Goal: Information Seeking & Learning: Learn about a topic

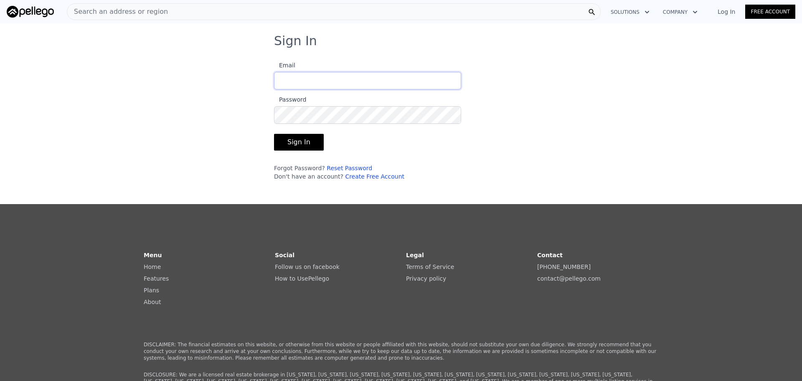
type input "[PERSON_NAME][EMAIL_ADDRESS][DOMAIN_NAME]"
click at [237, 143] on div "Sign In Email [PERSON_NAME][EMAIL_ADDRESS][DOMAIN_NAME] Password Sign In Forgot…" at bounding box center [401, 110] width 802 height 154
click at [274, 142] on button "Sign In" at bounding box center [299, 142] width 50 height 17
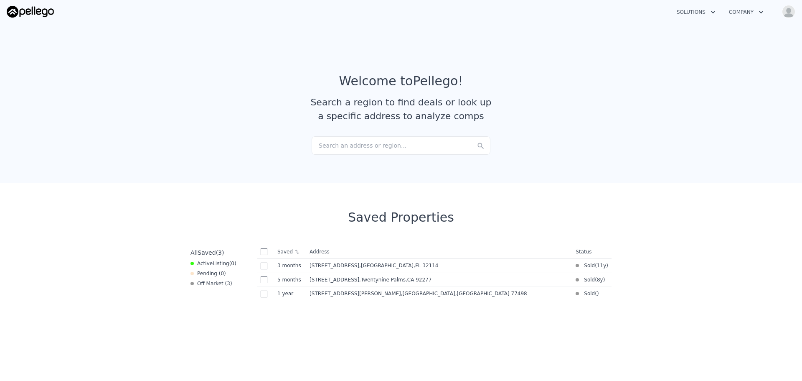
click at [344, 148] on div "Search an address or region..." at bounding box center [401, 145] width 179 height 18
click at [246, 161] on section "Welcome to Pellego ! Search a region to find deals or look up a specific addres…" at bounding box center [401, 101] width 802 height 163
click at [348, 148] on div "Search an address or region..." at bounding box center [401, 145] width 179 height 18
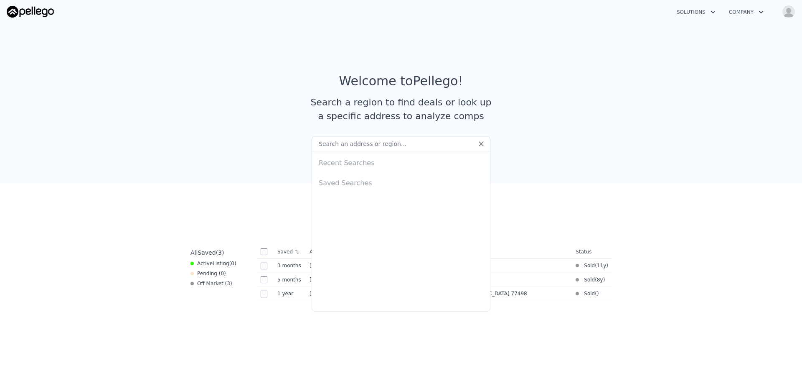
click at [348, 148] on input "text" at bounding box center [401, 143] width 179 height 15
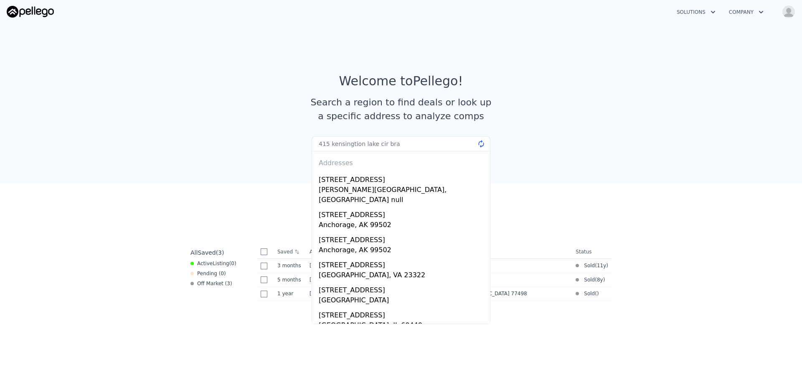
type input "415 kensingtion lake cir bran"
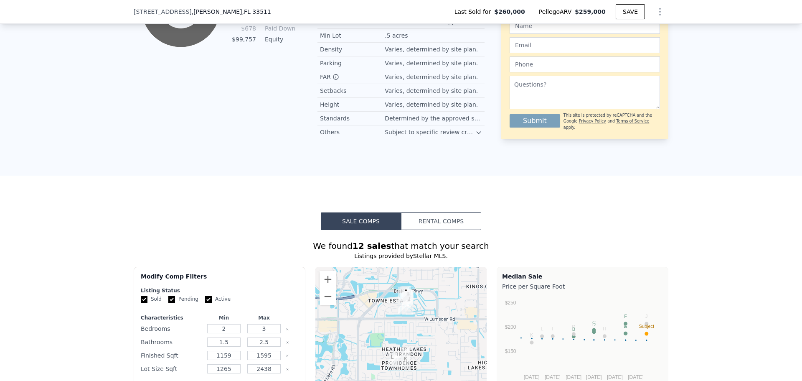
scroll to position [666, 0]
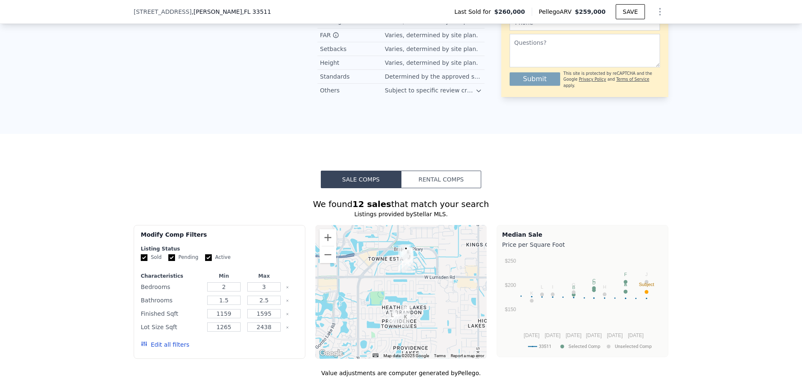
click at [206, 272] on form "Listing Status Sold Pending Active Characteristics Min Max Bedrooms 2 3 Bathroo…" at bounding box center [220, 300] width 158 height 111
click at [205, 261] on input "Active" at bounding box center [208, 257] width 7 height 7
checkbox input "false"
click at [168, 261] on input "Pending" at bounding box center [171, 257] width 7 height 7
checkbox input "false"
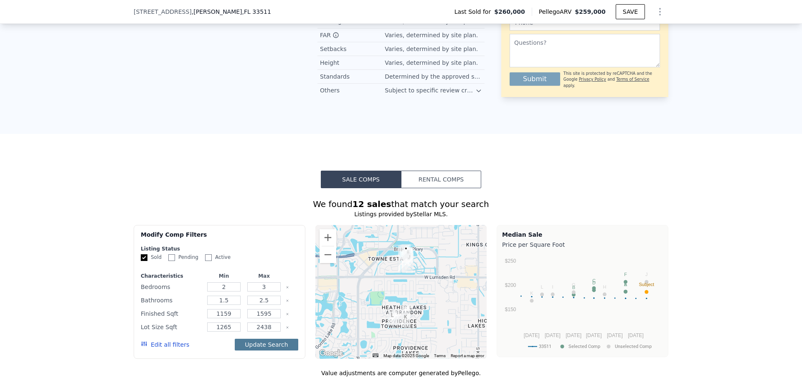
scroll to position [749, 0]
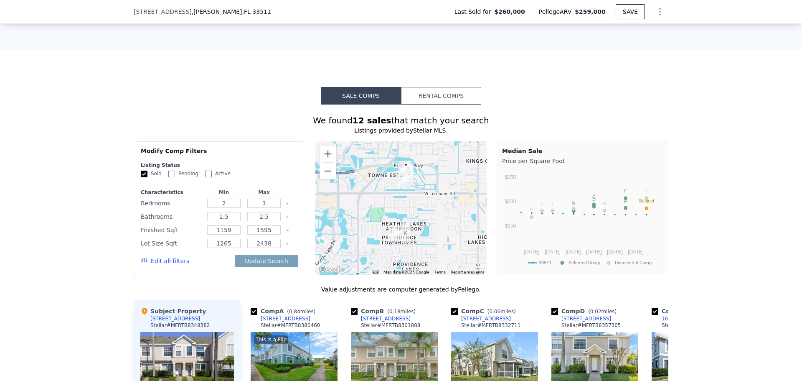
click at [286, 245] on icon "Clear" at bounding box center [287, 243] width 3 height 3
click at [175, 265] on button "Edit all filters" at bounding box center [165, 261] width 48 height 8
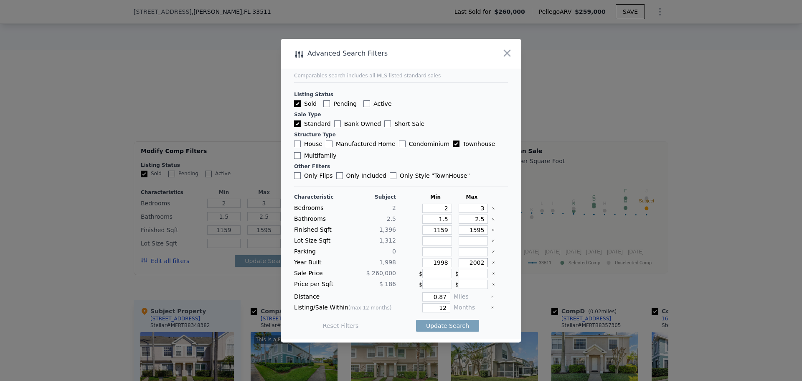
drag, startPoint x: 464, startPoint y: 266, endPoint x: 497, endPoint y: 265, distance: 33.4
click at [497, 265] on div "Year Built 1,998 1998 2002" at bounding box center [401, 262] width 214 height 9
type input "2003"
drag, startPoint x: 429, startPoint y: 264, endPoint x: 500, endPoint y: 249, distance: 72.2
click at [477, 263] on div "Year Built 1,998 1998 2003" at bounding box center [401, 262] width 214 height 9
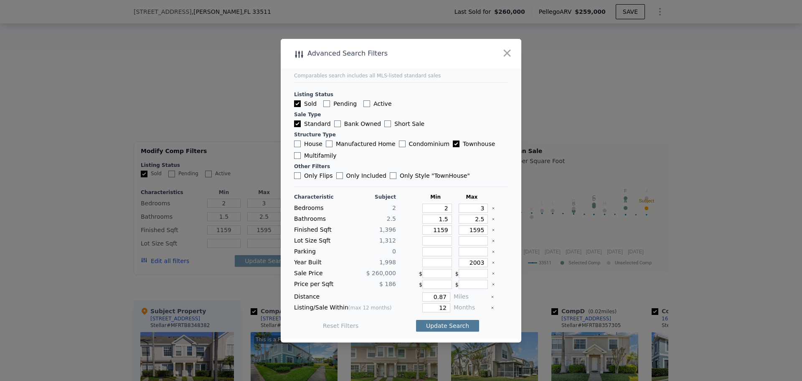
click at [458, 322] on button "Update Search" at bounding box center [447, 326] width 63 height 12
checkbox input "false"
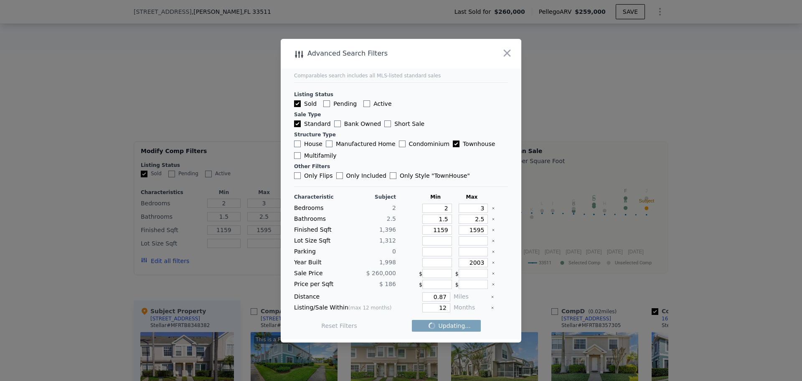
checkbox input "false"
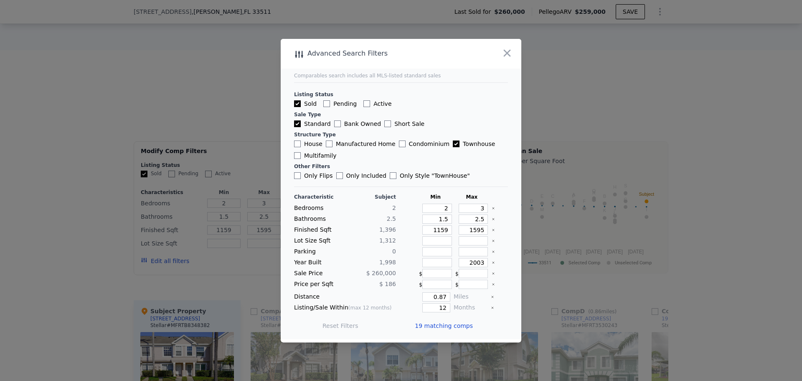
click at [707, 266] on div at bounding box center [401, 190] width 802 height 381
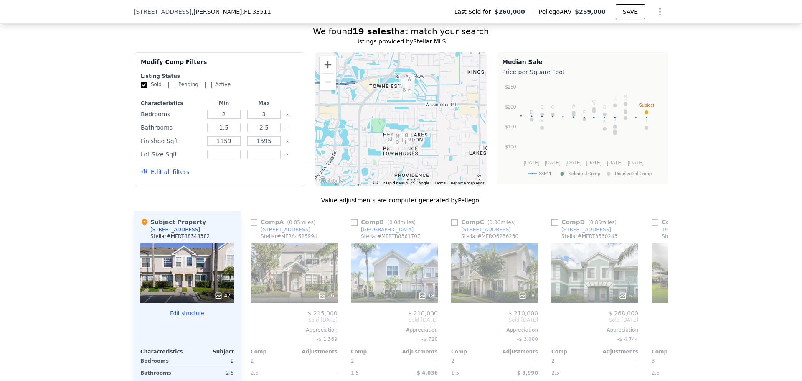
scroll to position [833, 0]
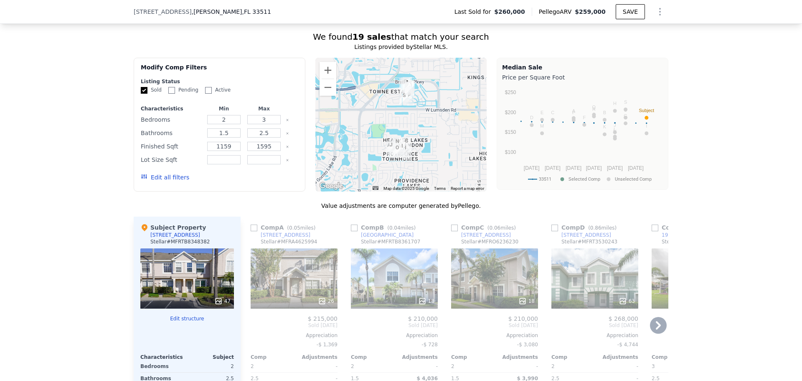
click at [252, 231] on input "checkbox" at bounding box center [254, 227] width 7 height 7
checkbox input "true"
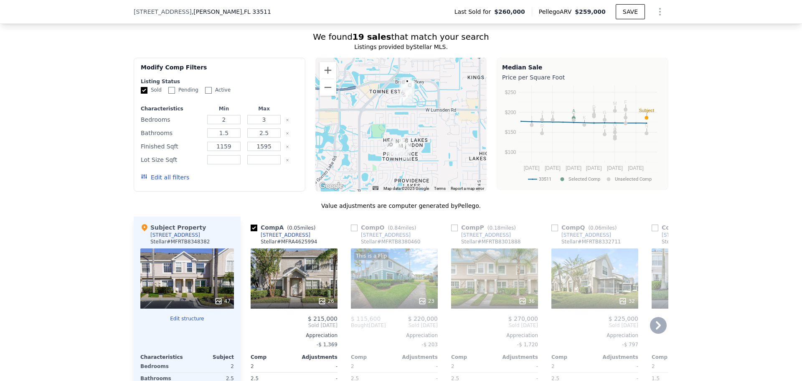
click at [552, 231] on input "checkbox" at bounding box center [555, 227] width 7 height 7
checkbox input "true"
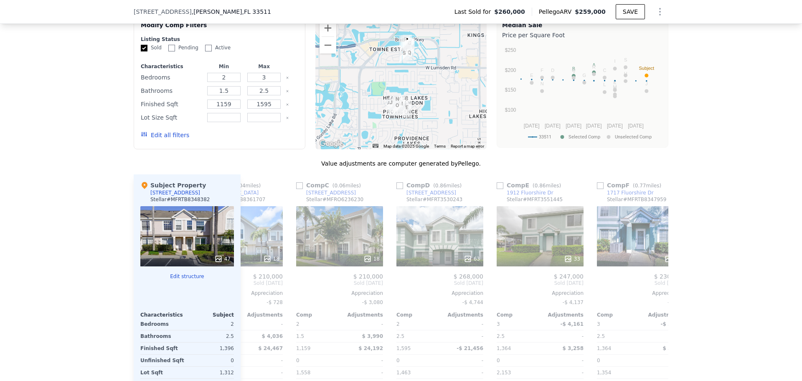
scroll to position [874, 0]
click at [296, 189] on input "checkbox" at bounding box center [299, 186] width 7 height 7
checkbox input "true"
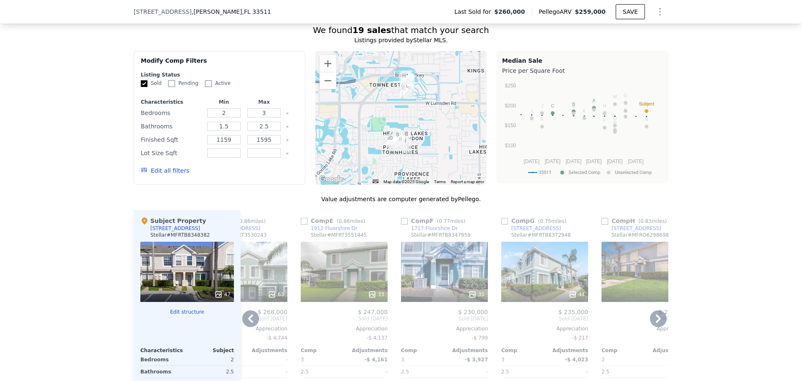
scroll to position [833, 0]
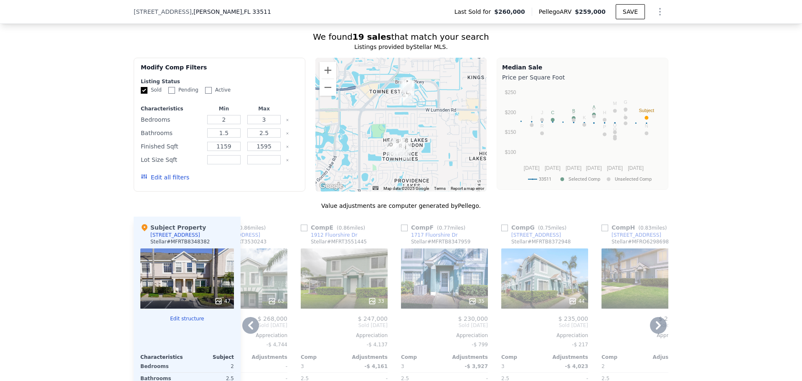
click at [602, 231] on input "checkbox" at bounding box center [605, 227] width 7 height 7
checkbox input "true"
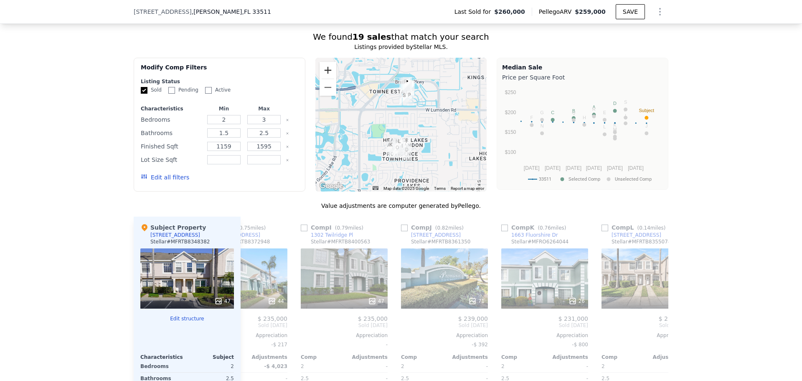
click at [329, 79] on button "Zoom in" at bounding box center [328, 70] width 17 height 17
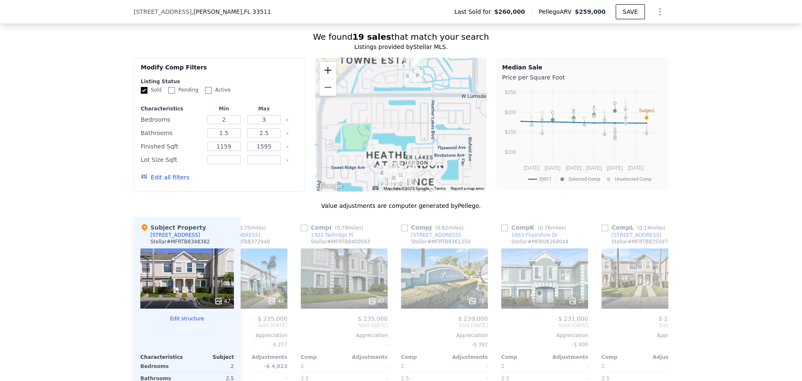
click at [329, 79] on button "Zoom in" at bounding box center [328, 70] width 17 height 17
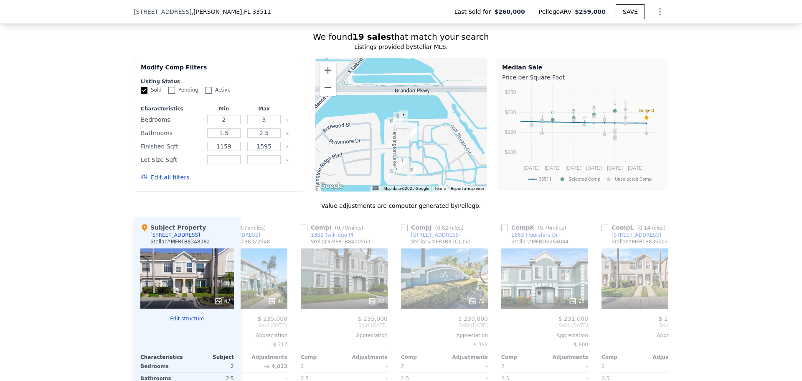
drag, startPoint x: 450, startPoint y: 85, endPoint x: 426, endPoint y: 222, distance: 139.0
click at [426, 222] on div "We found 19 sales that match your search Listings provided by Stellar MLS . Fil…" at bounding box center [401, 259] width 535 height 457
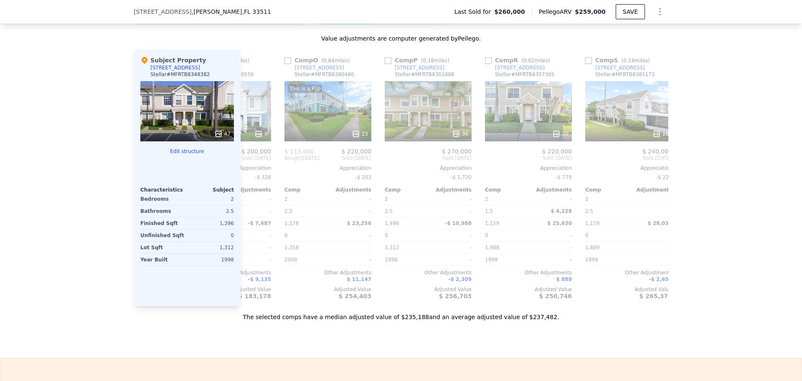
scroll to position [0, 1497]
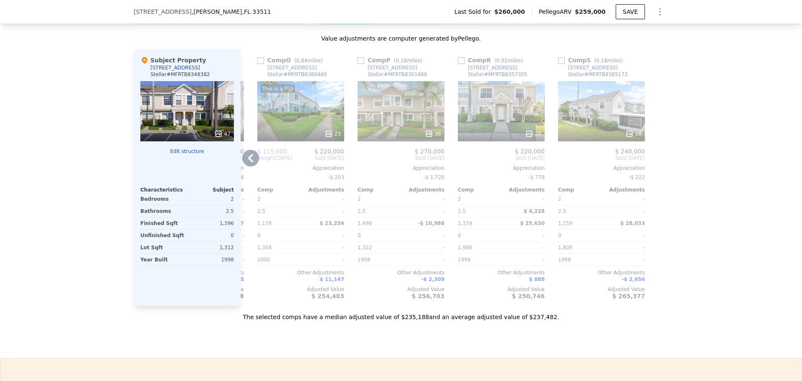
click at [459, 64] on input "checkbox" at bounding box center [461, 60] width 7 height 7
checkbox input "true"
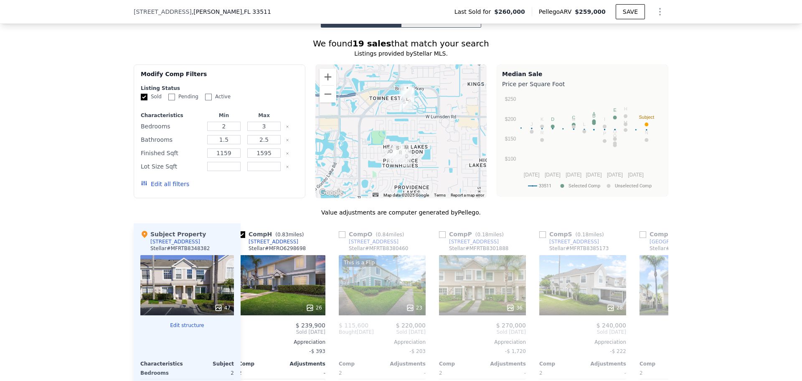
scroll to position [791, 0]
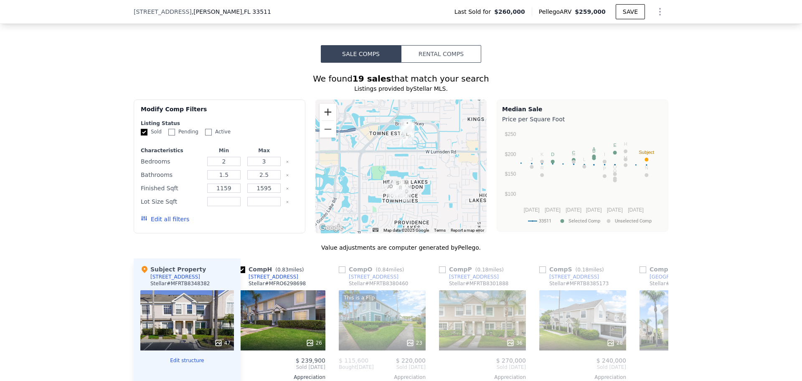
click at [326, 117] on button "Zoom in" at bounding box center [328, 112] width 17 height 17
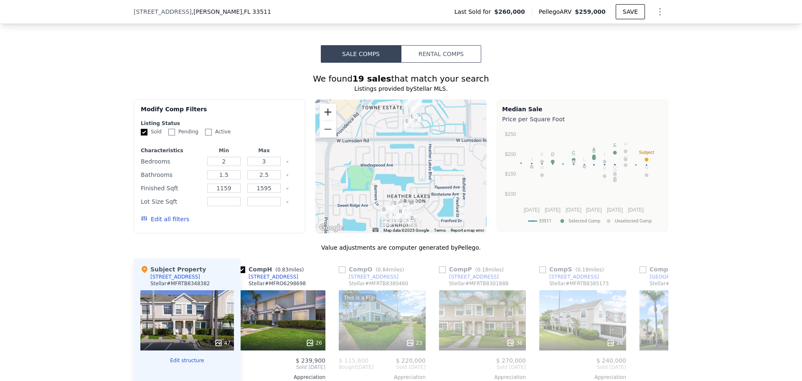
click at [326, 117] on button "Zoom in" at bounding box center [328, 112] width 17 height 17
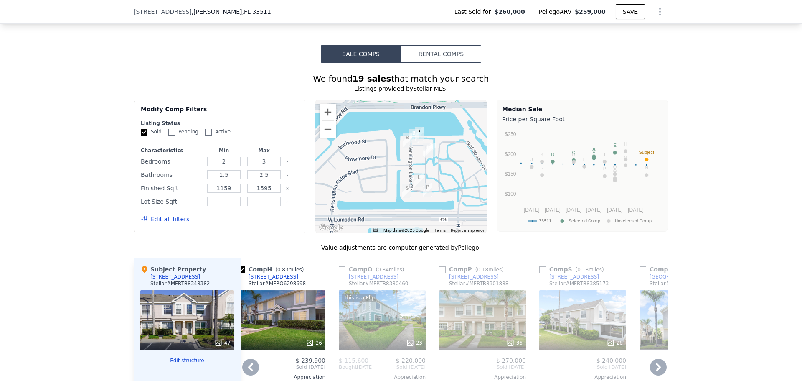
drag, startPoint x: 432, startPoint y: 159, endPoint x: 424, endPoint y: 272, distance: 112.6
click at [424, 272] on div "We found 19 sales that match your search Listings provided by Stellar MLS . Fil…" at bounding box center [401, 301] width 535 height 457
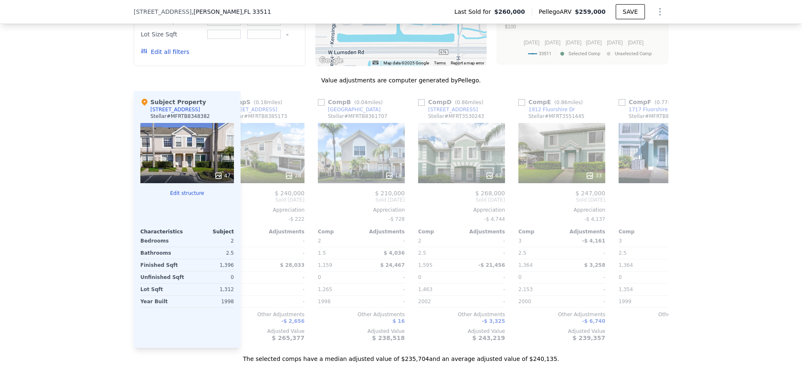
scroll to position [0, 731]
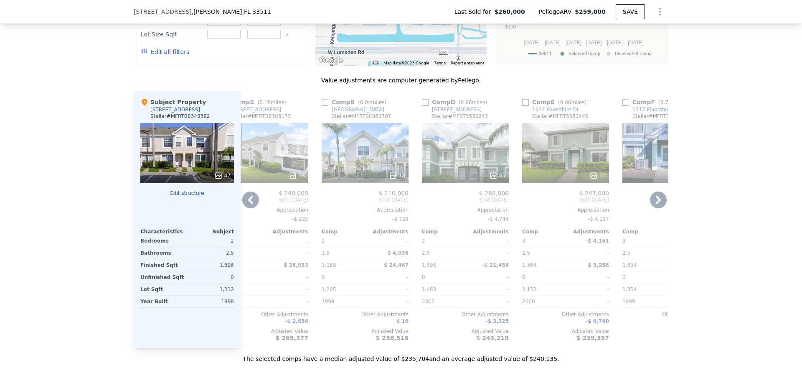
click at [322, 113] on link "[GEOGRAPHIC_DATA]" at bounding box center [353, 109] width 63 height 7
click at [322, 106] on input "checkbox" at bounding box center [325, 102] width 7 height 7
checkbox input "true"
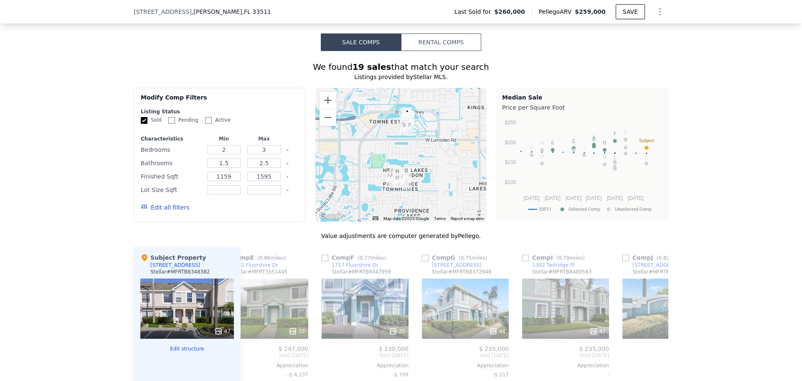
scroll to position [791, 0]
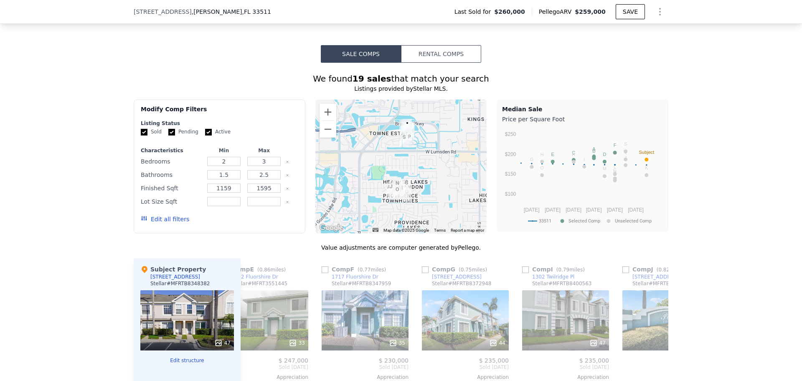
checkbox input "true"
type input "1265"
type input "2438"
checkbox input "false"
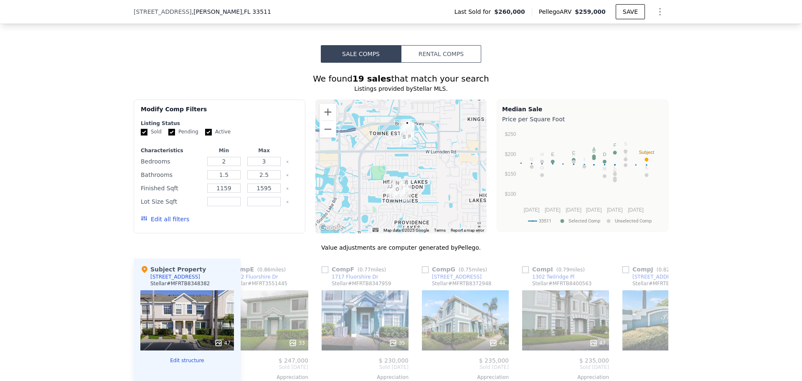
checkbox input "false"
checkbox input "true"
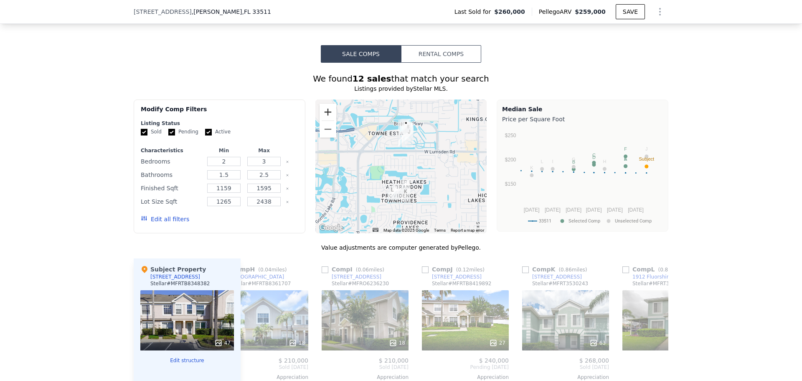
click at [324, 120] on button "Zoom in" at bounding box center [328, 112] width 17 height 17
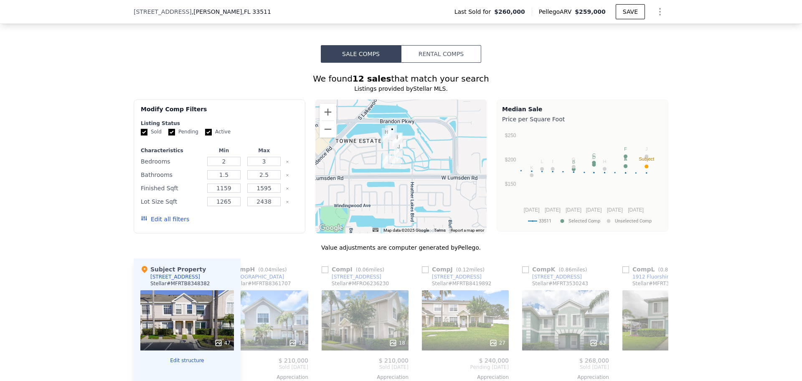
drag, startPoint x: 467, startPoint y: 158, endPoint x: 447, endPoint y: 203, distance: 49.9
click at [447, 203] on div at bounding box center [401, 166] width 172 height 134
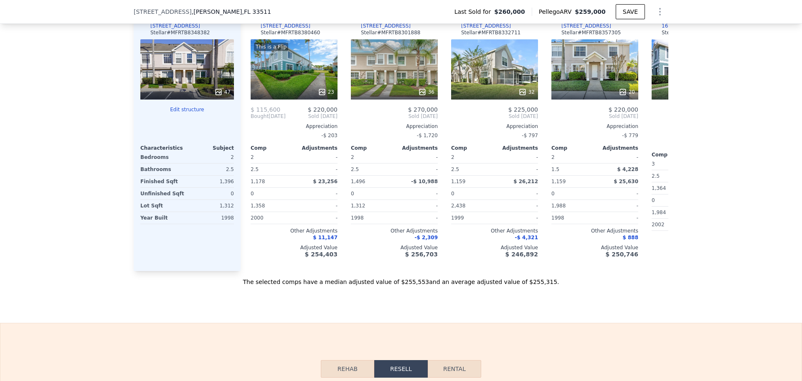
scroll to position [1000, 0]
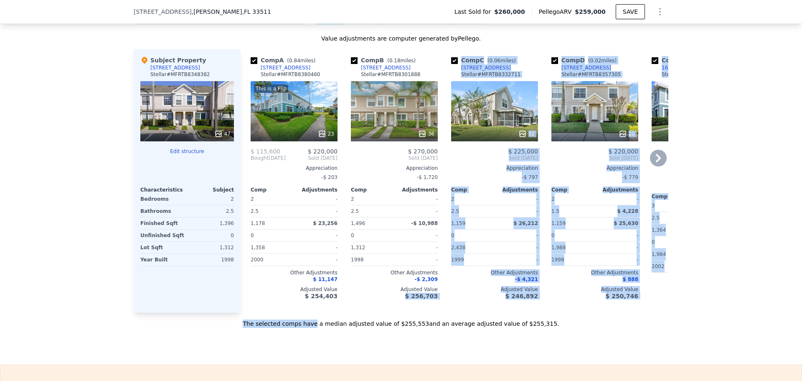
drag, startPoint x: 329, startPoint y: 328, endPoint x: 346, endPoint y: 327, distance: 16.3
click at [346, 327] on div "Value adjustments are computer generated by Pellego . Subject Property [STREET_…" at bounding box center [401, 180] width 535 height 293
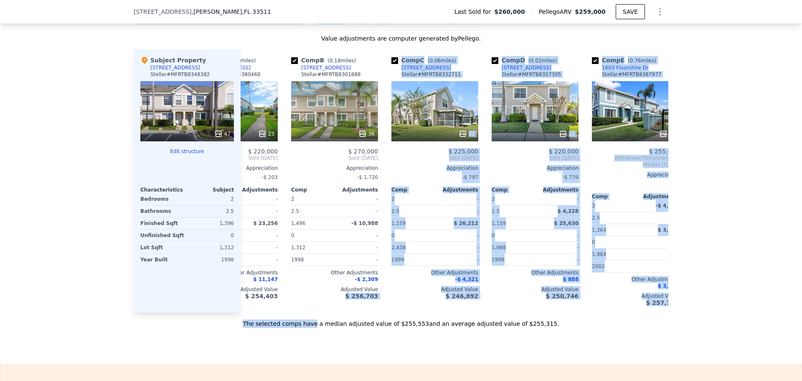
scroll to position [0, 68]
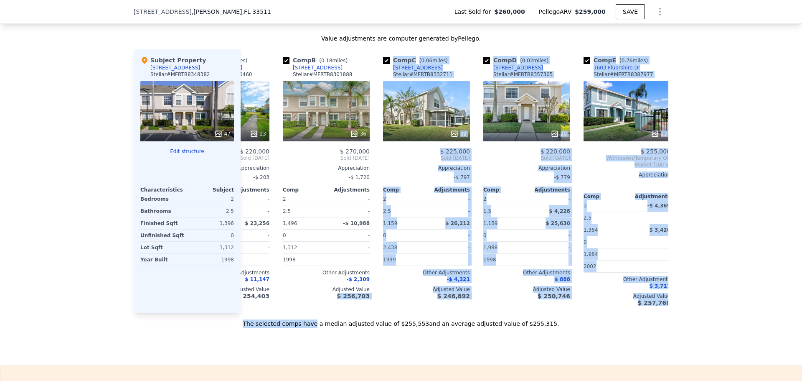
click at [770, 228] on div "We found 12 sales that match your search Listings provided by Stellar MLS . Fil…" at bounding box center [401, 91] width 802 height 474
click at [294, 299] on div "$ 256,703" at bounding box center [326, 295] width 87 height 7
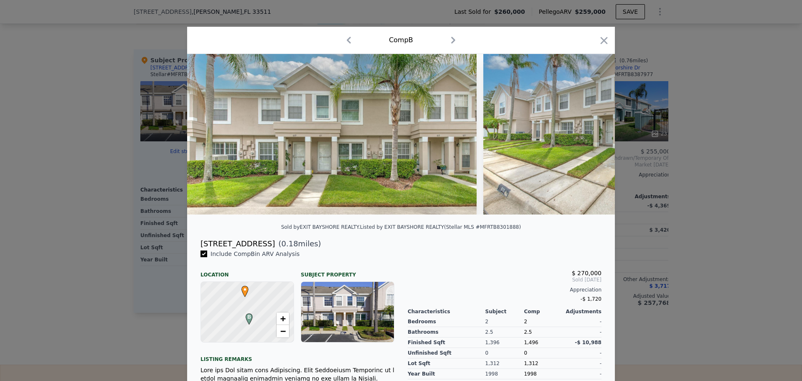
click at [655, 54] on div at bounding box center [401, 190] width 802 height 381
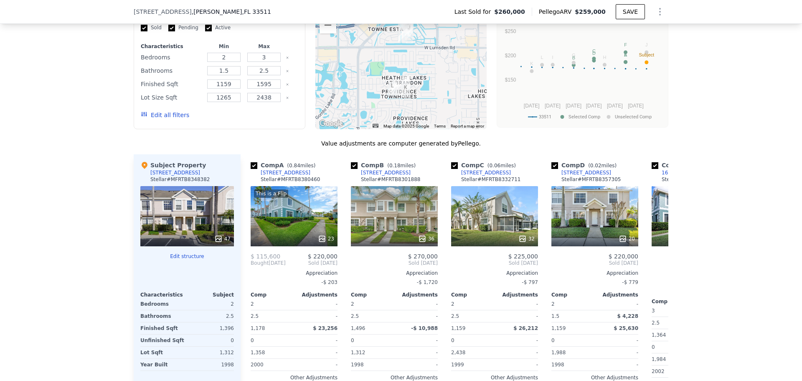
scroll to position [874, 0]
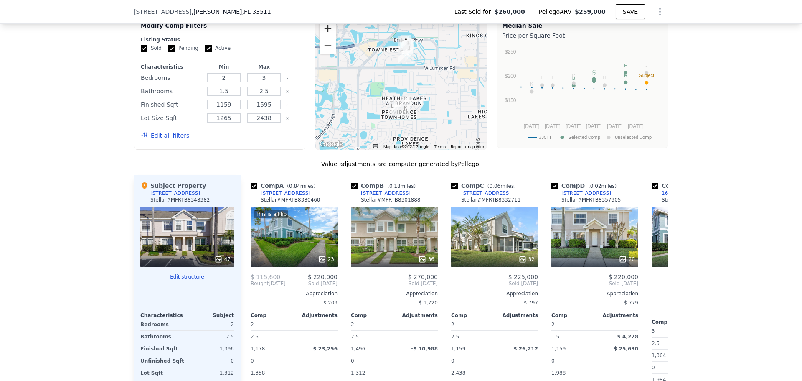
click at [323, 32] on button "Zoom in" at bounding box center [328, 28] width 17 height 17
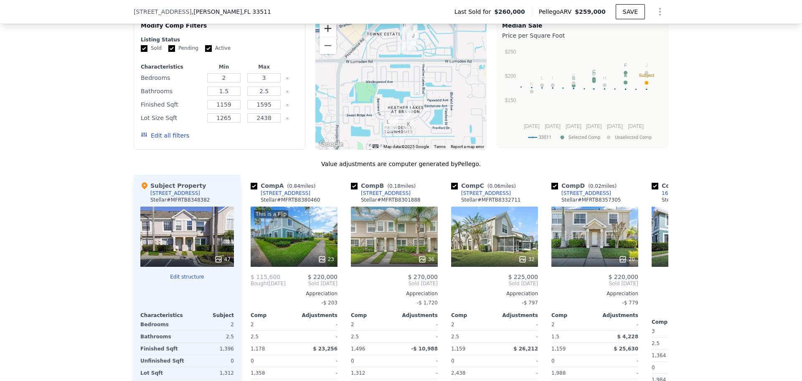
click at [323, 32] on button "Zoom in" at bounding box center [328, 28] width 17 height 17
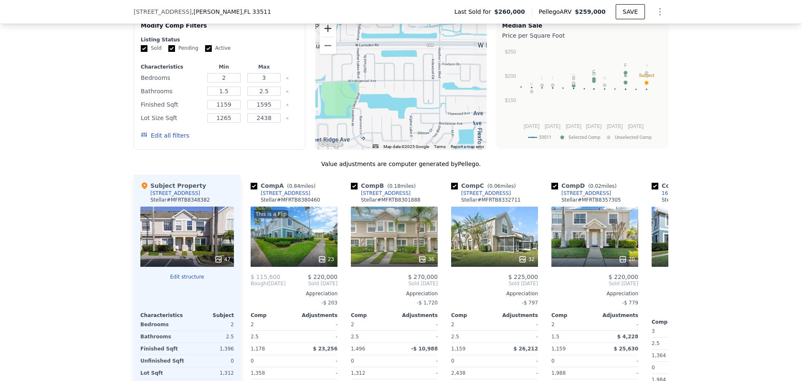
click at [323, 32] on button "Zoom in" at bounding box center [328, 28] width 17 height 17
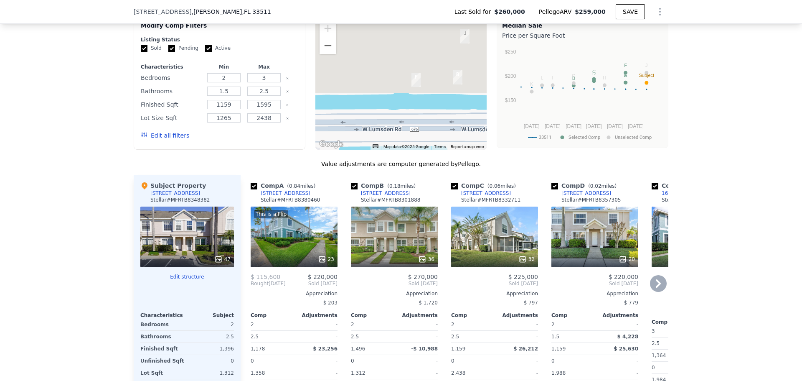
drag, startPoint x: 437, startPoint y: 51, endPoint x: 409, endPoint y: 266, distance: 216.9
click at [410, 266] on div "We found 12 sales that match your search Listings provided by Stellar MLS . Fil…" at bounding box center [401, 221] width 535 height 464
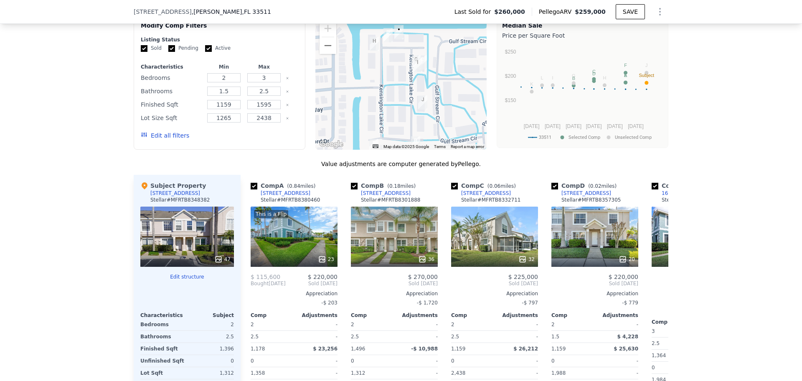
drag, startPoint x: 416, startPoint y: 104, endPoint x: 415, endPoint y: 98, distance: 6.0
click at [415, 98] on div at bounding box center [401, 83] width 172 height 134
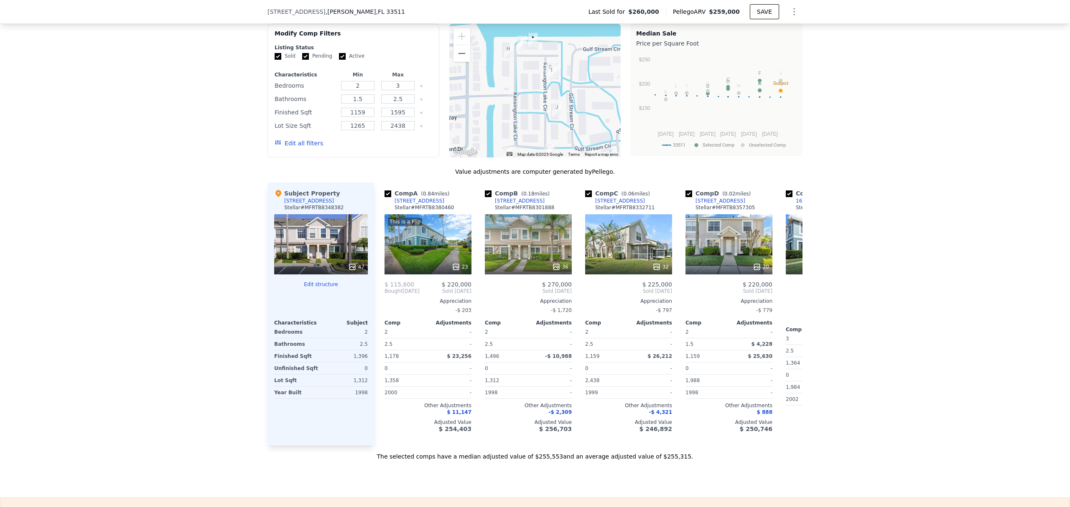
scroll to position [847, 0]
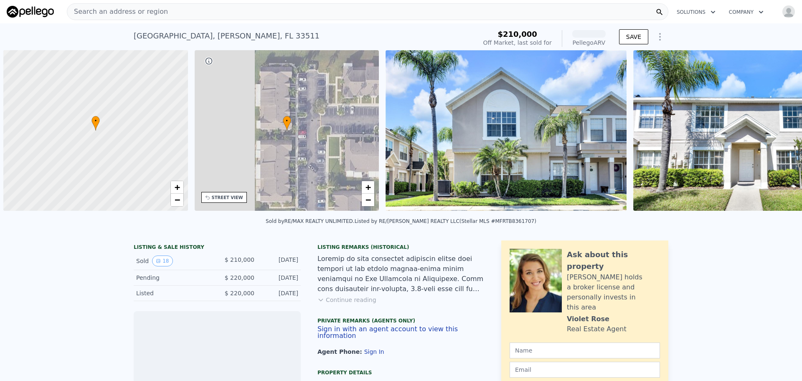
scroll to position [0, 3]
